Goal: Information Seeking & Learning: Understand process/instructions

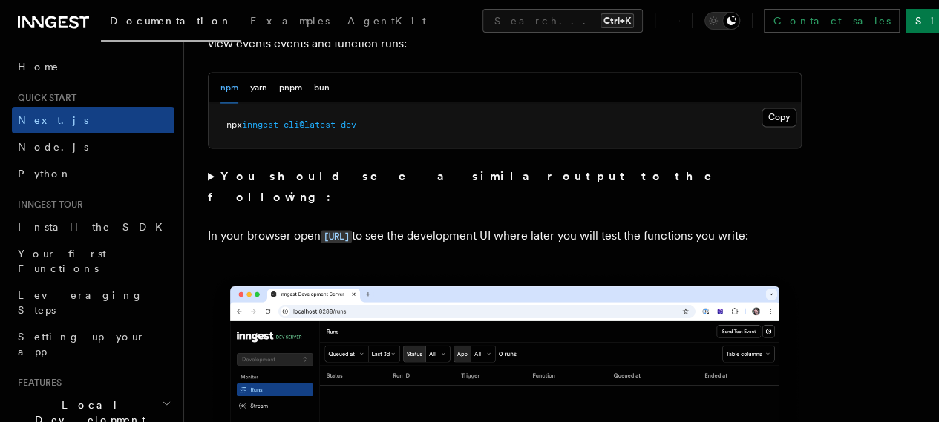
scroll to position [1121, 0]
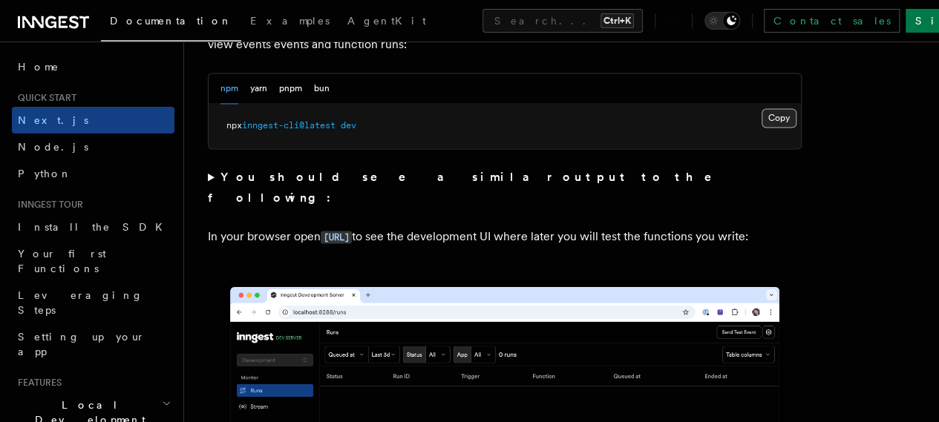
click at [762, 128] on button "Copy Copied" at bounding box center [779, 117] width 35 height 19
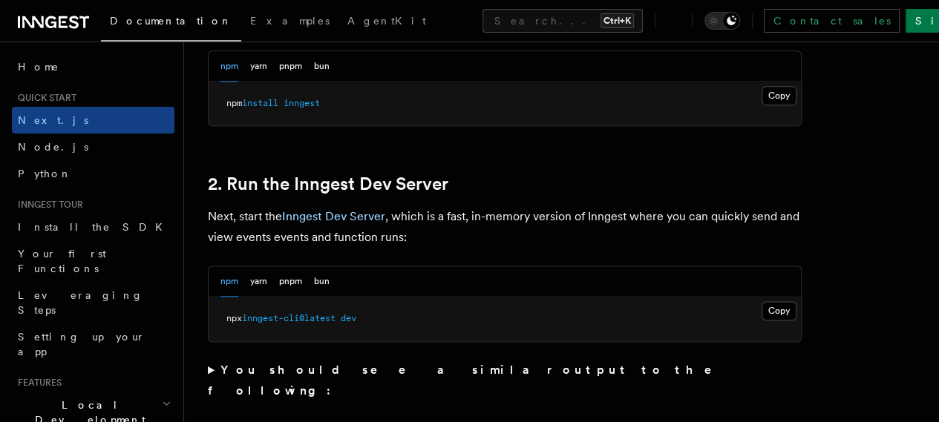
scroll to position [927, 0]
click at [762, 321] on button "Copy Copied" at bounding box center [779, 311] width 35 height 19
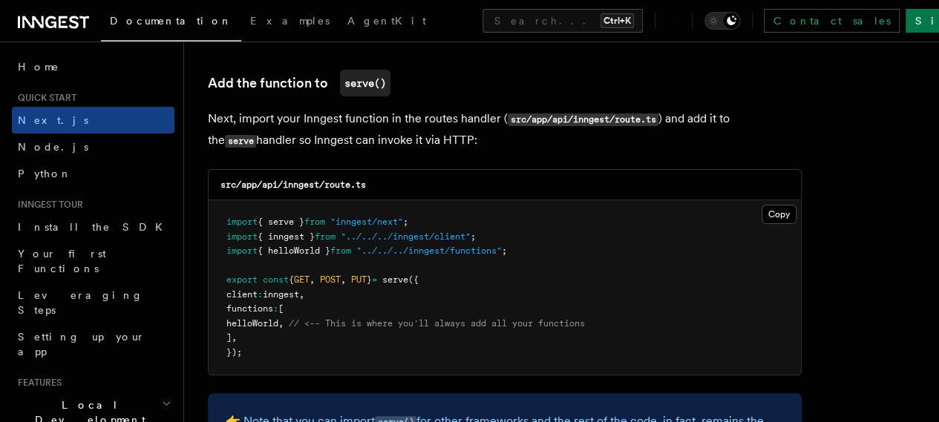
scroll to position [2924, 0]
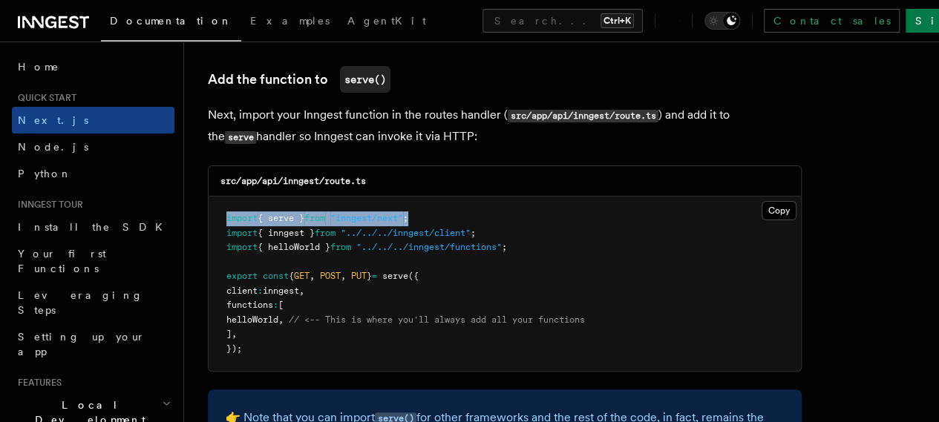
drag, startPoint x: 451, startPoint y: 205, endPoint x: 220, endPoint y: 200, distance: 230.2
click at [220, 200] on pre "import { serve } from "inngest/next" ; import { inngest } from "../../../innges…" at bounding box center [505, 284] width 592 height 174
copy span "import { serve } from "inngest/next" ;"
click at [529, 239] on pre "import { serve } from "inngest/next" ; import { inngest } from "../../../innges…" at bounding box center [505, 284] width 592 height 174
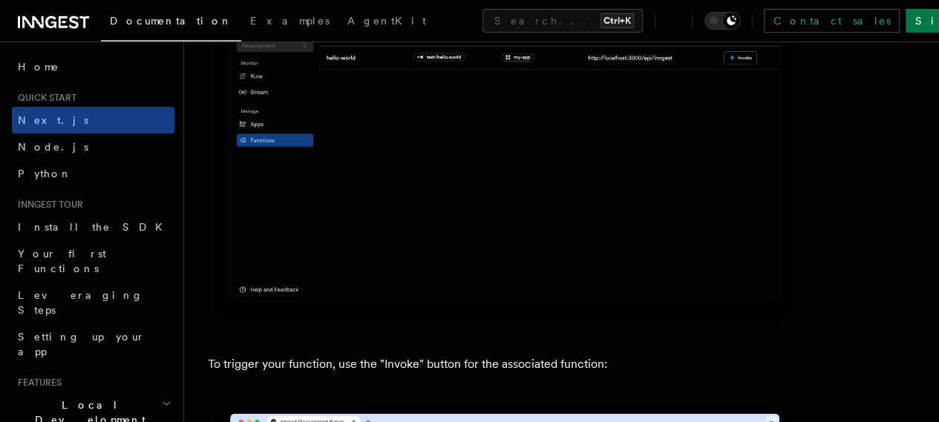
scroll to position [3739, 0]
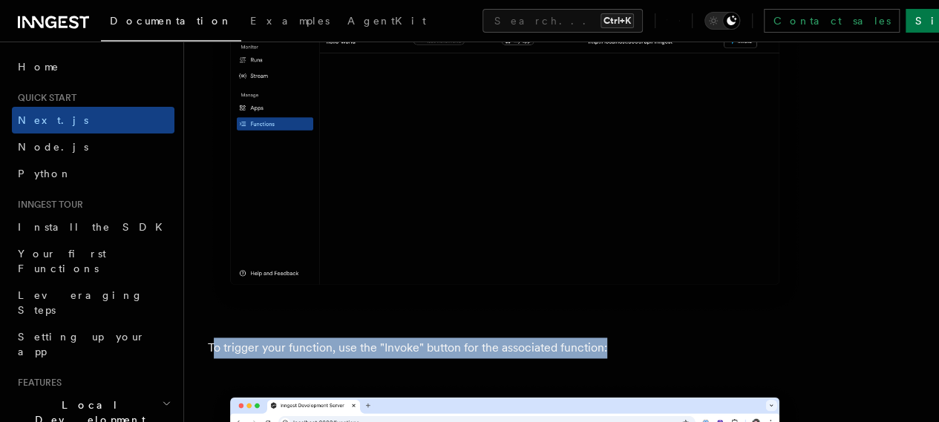
drag, startPoint x: 637, startPoint y: 302, endPoint x: 215, endPoint y: 300, distance: 421.7
click at [215, 338] on p "To trigger your function, use the "Invoke" button for the associated function:" at bounding box center [505, 348] width 594 height 21
drag, startPoint x: 200, startPoint y: 298, endPoint x: 693, endPoint y: 302, distance: 492.9
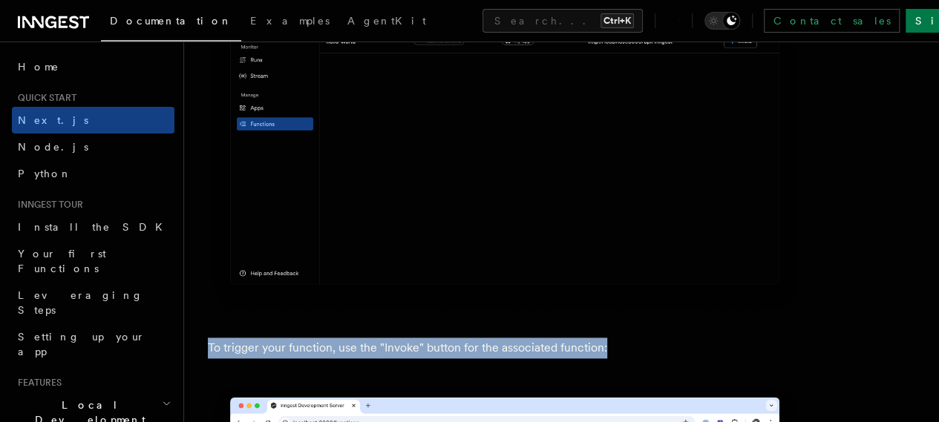
click at [693, 338] on p "To trigger your function, use the "Invoke" button for the associated function:" at bounding box center [505, 348] width 594 height 21
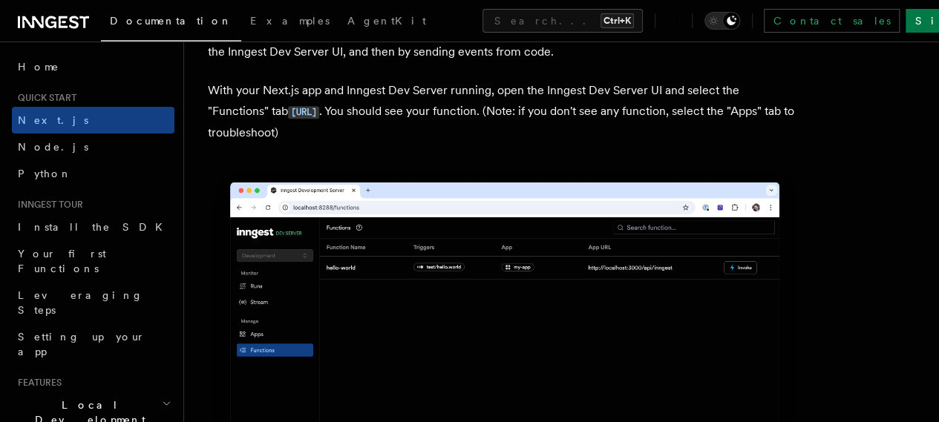
scroll to position [3503, 0]
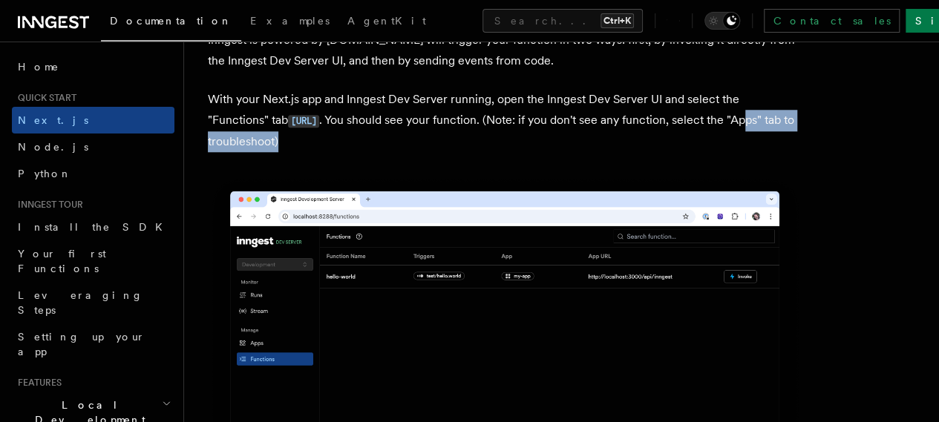
drag, startPoint x: 489, startPoint y: 137, endPoint x: 349, endPoint y: 120, distance: 141.4
click at [349, 120] on p "With your Next.js app and Inngest Dev Server running, open the Inngest Dev Serv…" at bounding box center [505, 120] width 594 height 63
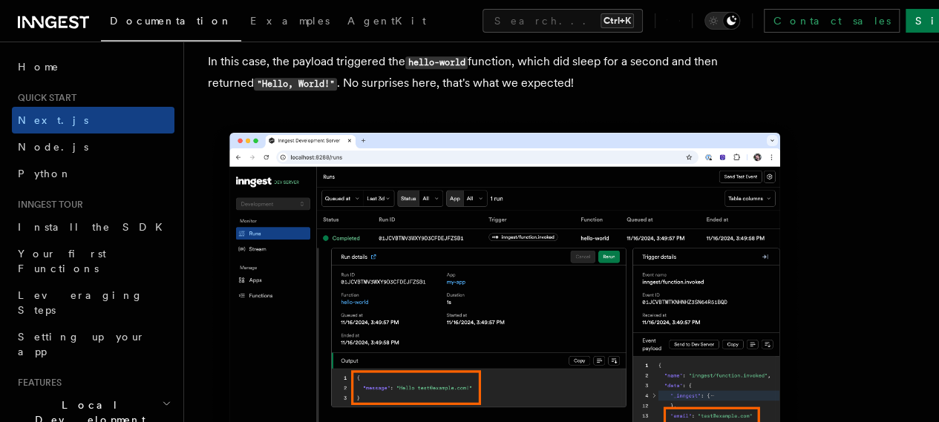
scroll to position [6130, 0]
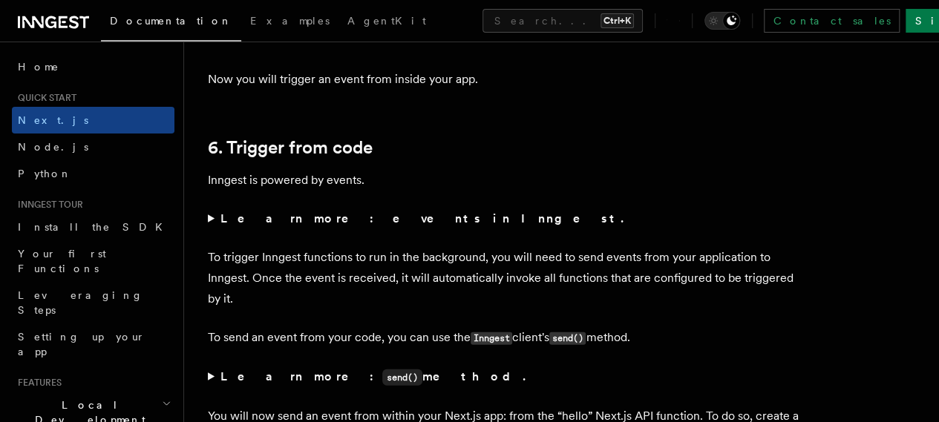
scroll to position [7441, 0]
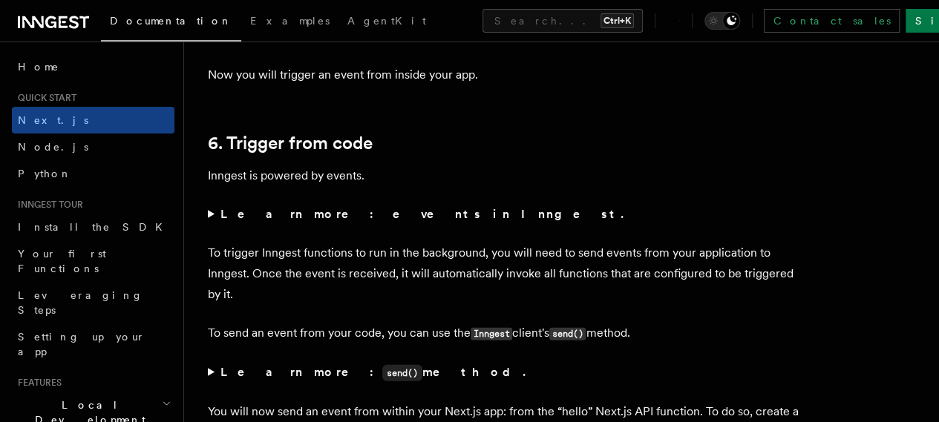
drag, startPoint x: 494, startPoint y: 341, endPoint x: 226, endPoint y: 228, distance: 291.5
drag, startPoint x: 211, startPoint y: 192, endPoint x: 382, endPoint y: 194, distance: 170.8
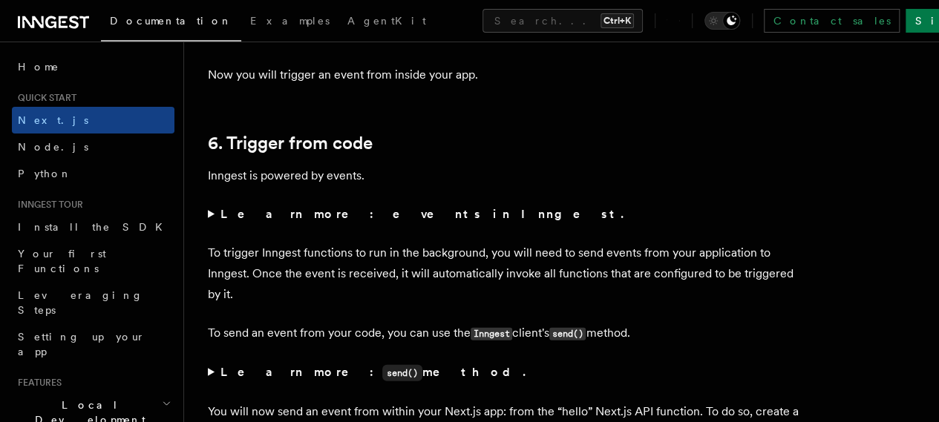
drag, startPoint x: 404, startPoint y: 197, endPoint x: 203, endPoint y: 195, distance: 200.4
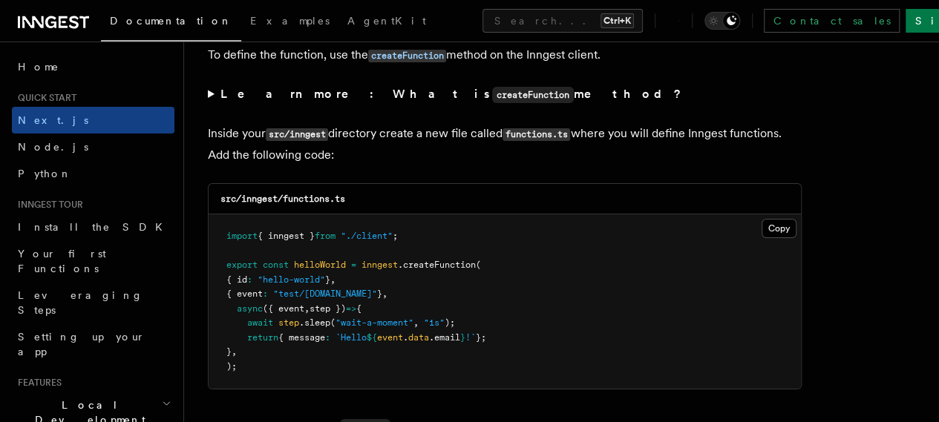
scroll to position [2559, 0]
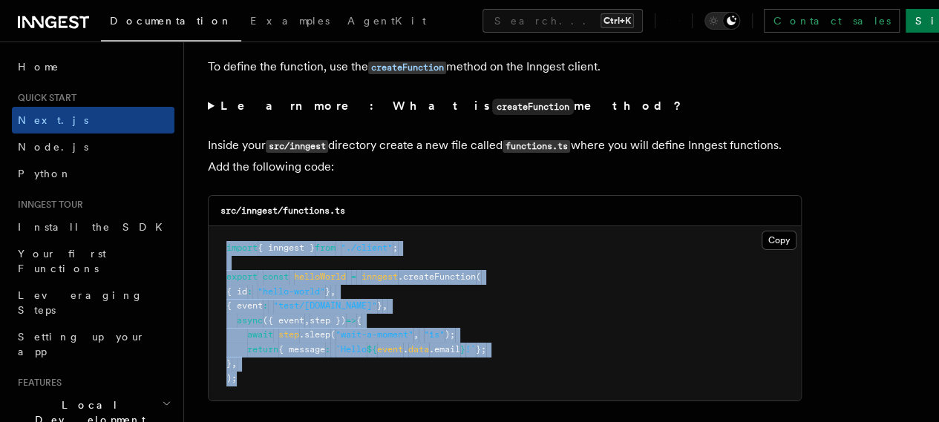
drag, startPoint x: 272, startPoint y: 375, endPoint x: 194, endPoint y: 232, distance: 162.1
copy code "import { inngest } from "./client" ; export const helloWorld = inngest .createF…"
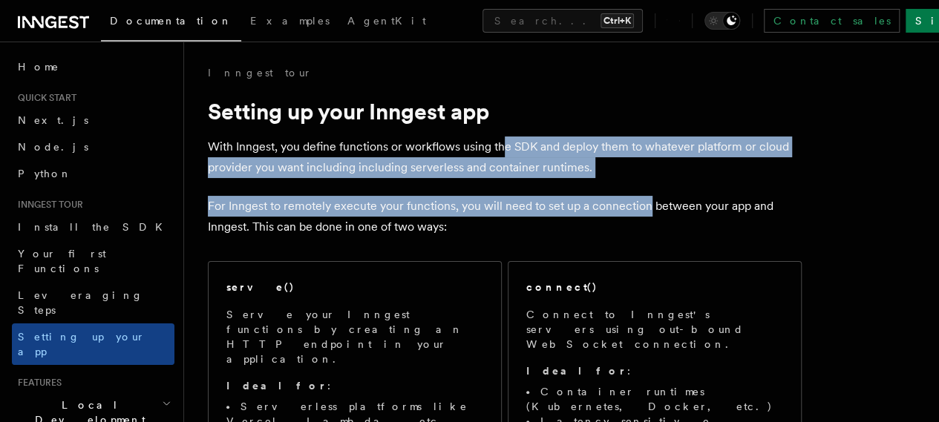
drag, startPoint x: 450, startPoint y: 124, endPoint x: 389, endPoint y: 97, distance: 66.5
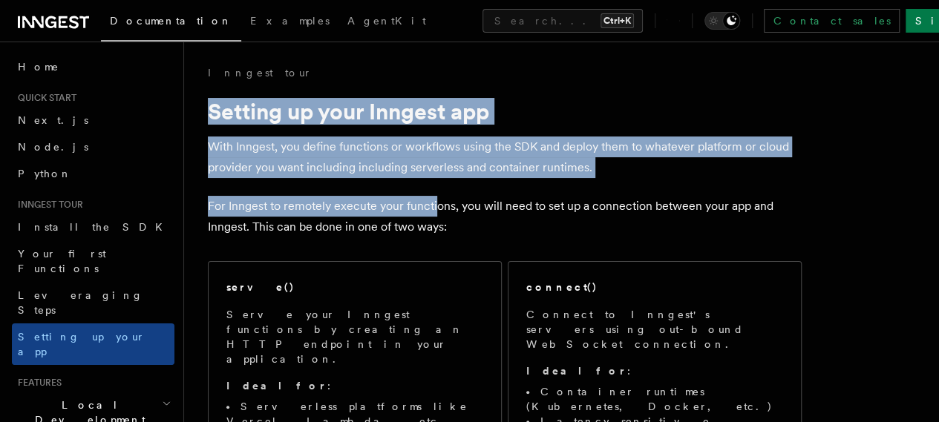
drag, startPoint x: 207, startPoint y: 106, endPoint x: 437, endPoint y: 189, distance: 244.7
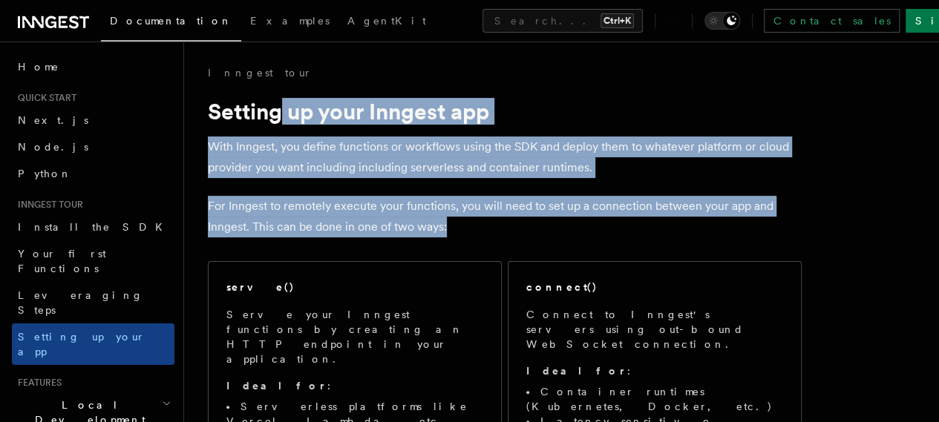
drag, startPoint x: 509, startPoint y: 218, endPoint x: 281, endPoint y: 111, distance: 252.4
click at [281, 111] on h1 "Setting up your Inngest app" at bounding box center [505, 111] width 594 height 27
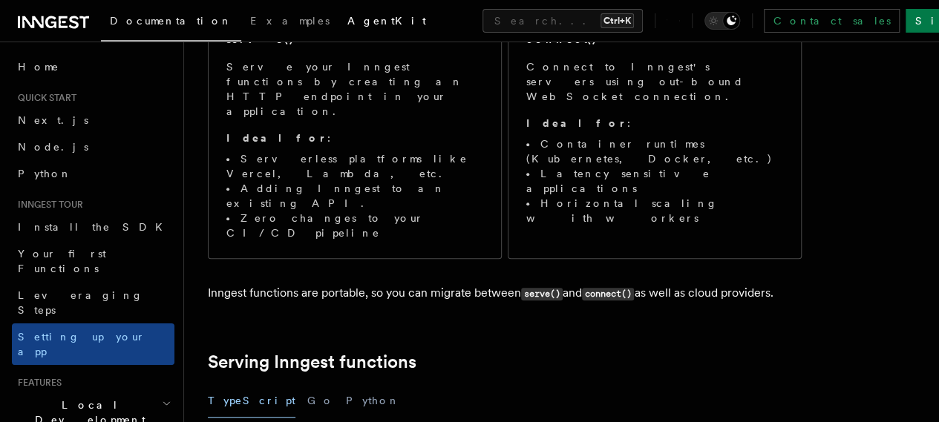
scroll to position [223, 0]
